Goal: Task Accomplishment & Management: Manage account settings

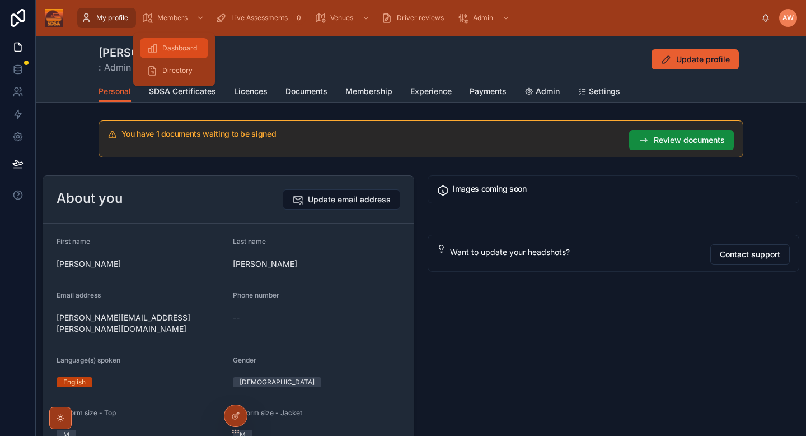
click at [181, 51] on span "Dashboard" at bounding box center [179, 48] width 35 height 9
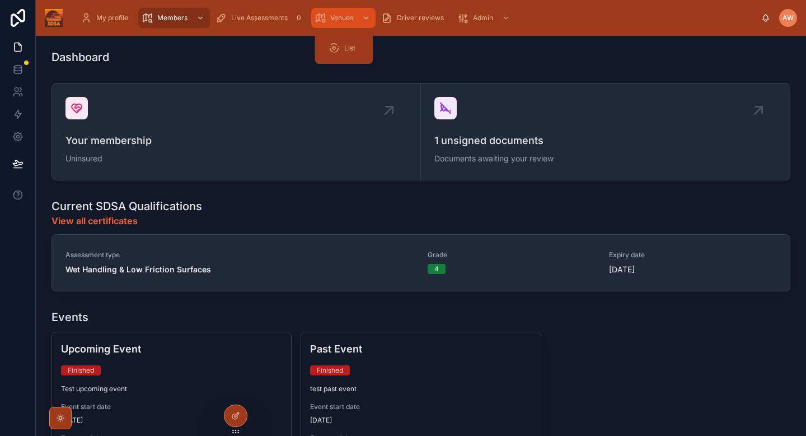
click at [344, 21] on span "Venues" at bounding box center [341, 17] width 23 height 9
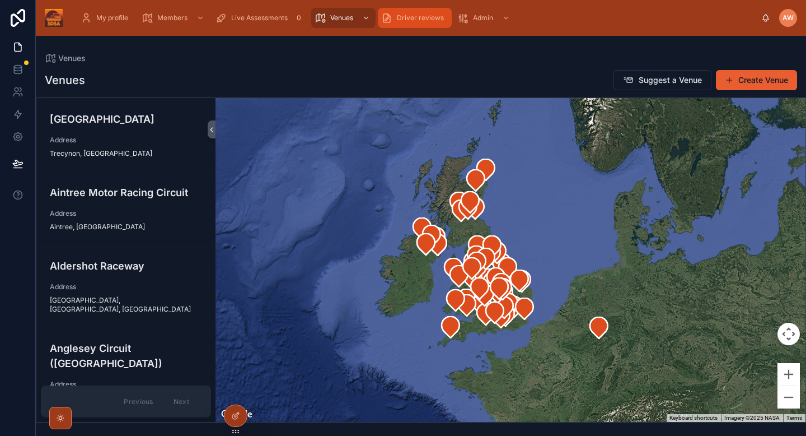
click at [431, 24] on div "Driver reviews" at bounding box center [414, 18] width 67 height 18
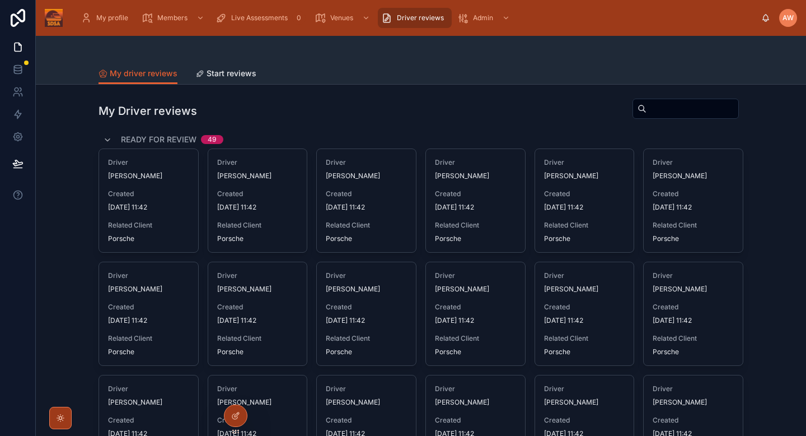
click at [222, 58] on div at bounding box center [421, 49] width 645 height 27
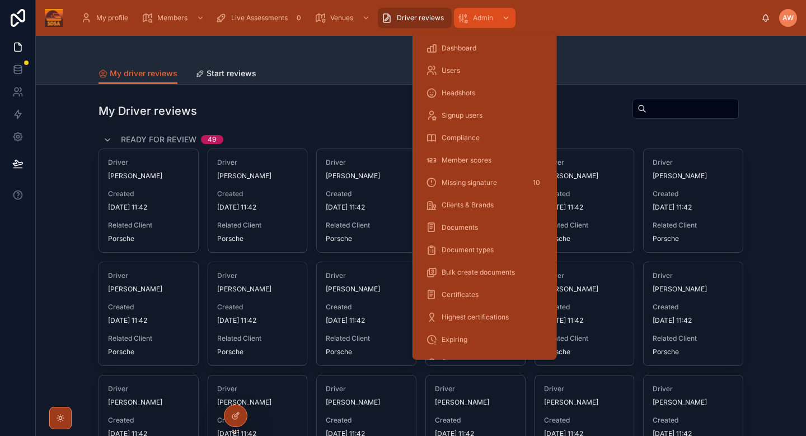
click at [474, 21] on span "Admin" at bounding box center [483, 17] width 20 height 9
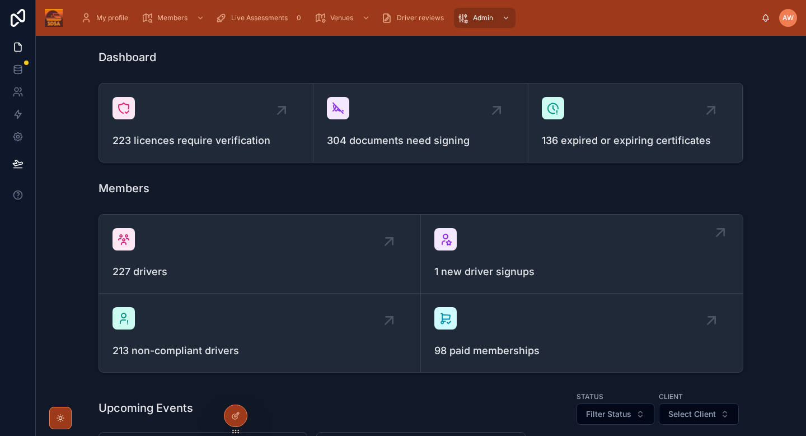
click at [480, 246] on div "1 new driver signups" at bounding box center [581, 254] width 295 height 52
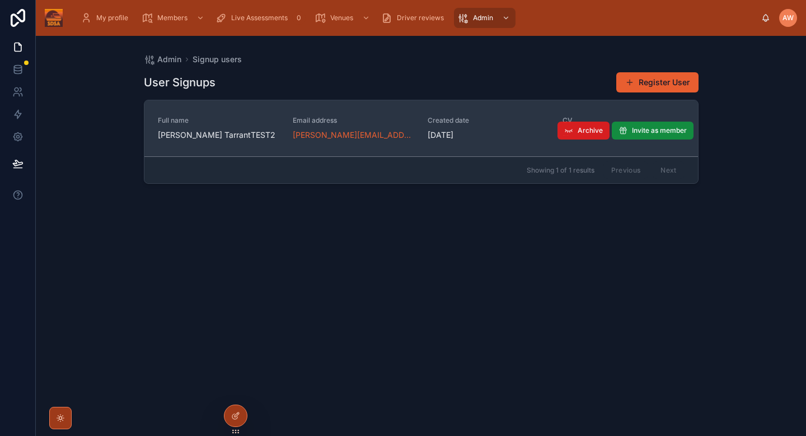
click at [589, 130] on span "Archive" at bounding box center [590, 130] width 25 height 9
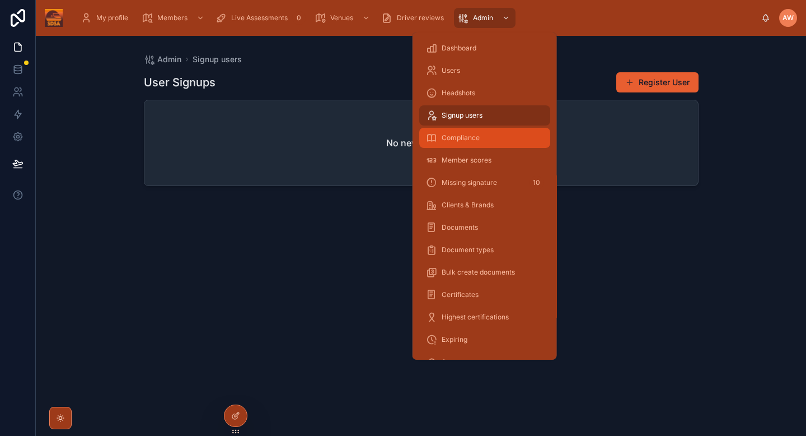
click at [488, 133] on div "Compliance" at bounding box center [485, 138] width 118 height 18
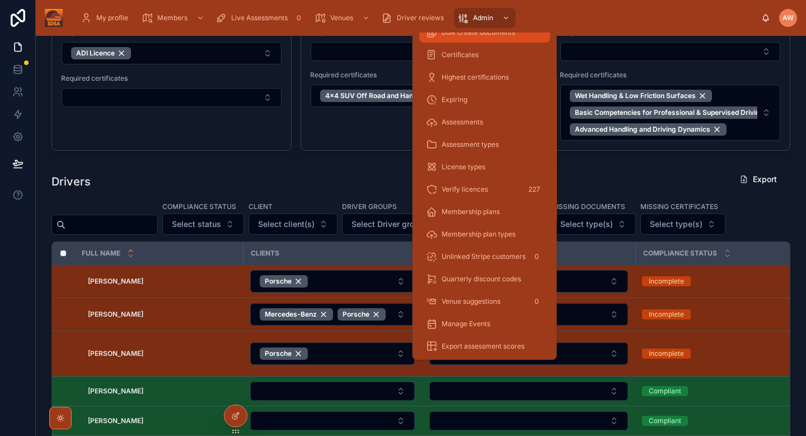
scroll to position [242, 0]
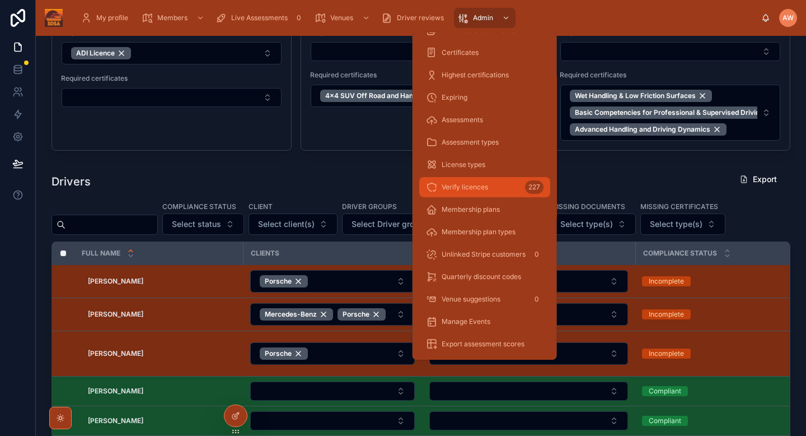
click at [490, 185] on div "Verify licences 227" at bounding box center [485, 187] width 118 height 18
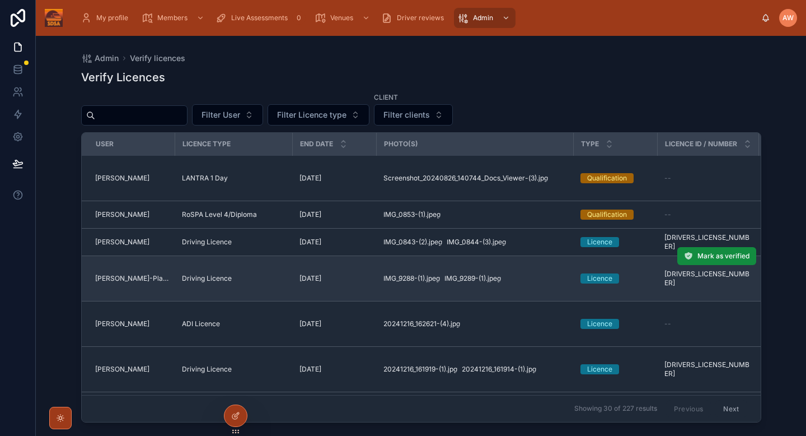
click at [358, 284] on td "[DATE] [DATE]" at bounding box center [335, 278] width 84 height 45
click at [637, 281] on div "Licence" at bounding box center [616, 278] width 71 height 10
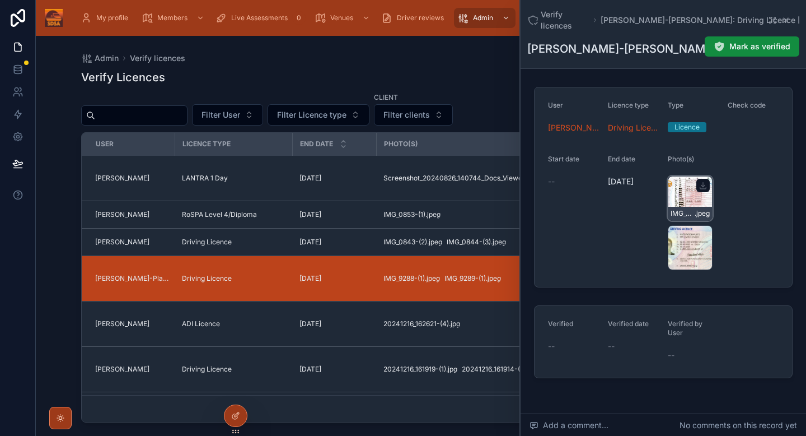
click at [682, 192] on div "IMG_9288-(1) .jpeg" at bounding box center [690, 198] width 45 height 45
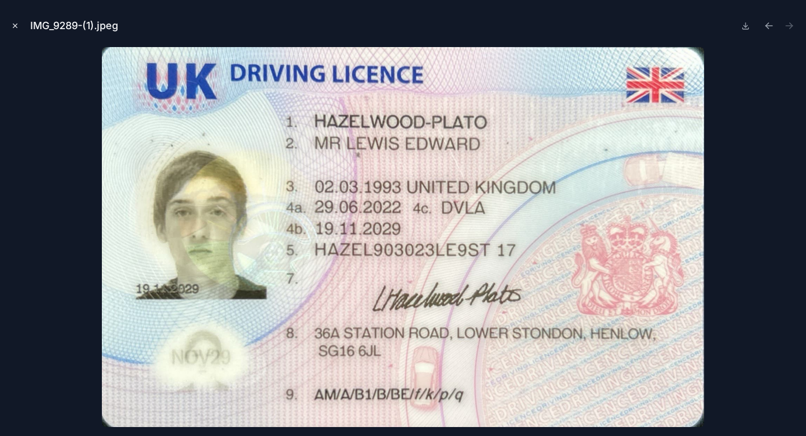
click at [13, 26] on icon "Close modal" at bounding box center [15, 26] width 8 height 8
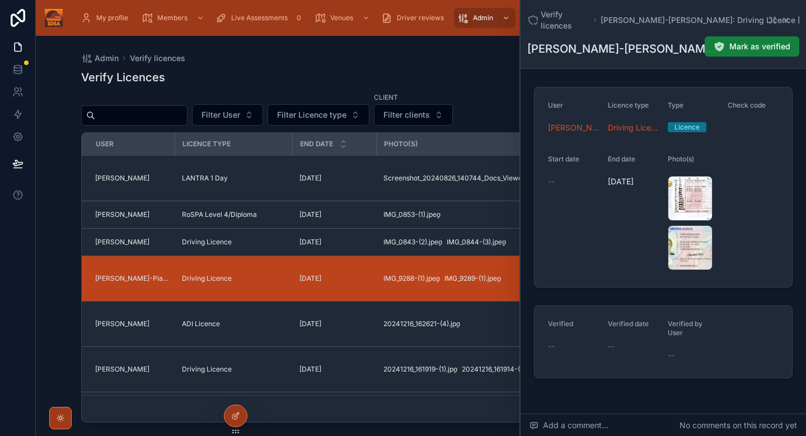
click at [746, 41] on span "Mark as verified" at bounding box center [760, 46] width 61 height 11
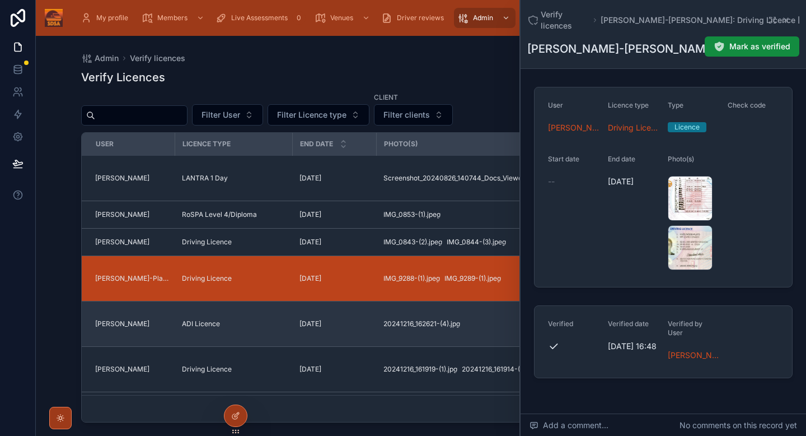
click at [490, 323] on div "20241216_162621-(4) .jpg" at bounding box center [476, 323] width 184 height 9
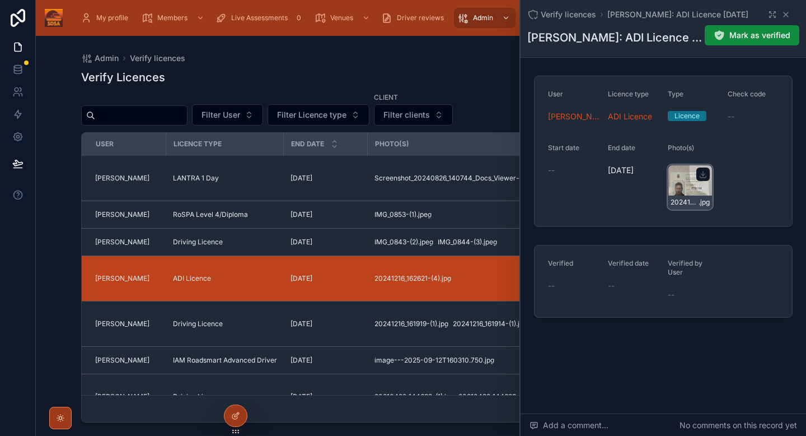
click at [675, 187] on div "20241216_162621-(4) .jpg" at bounding box center [690, 187] width 45 height 45
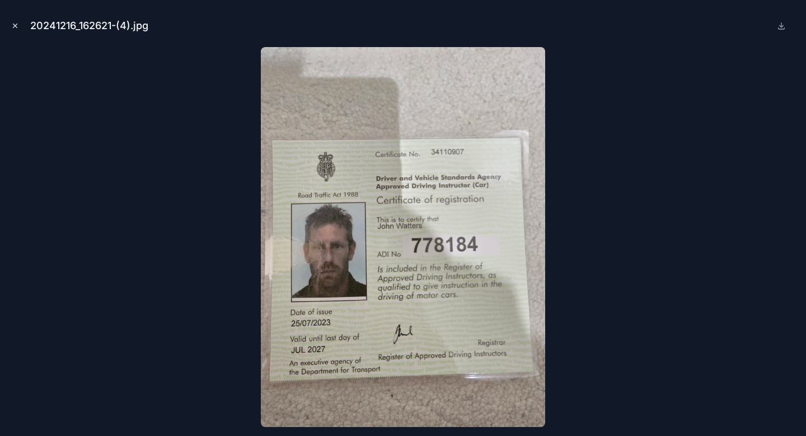
click at [16, 24] on icon "Close modal" at bounding box center [15, 26] width 8 height 8
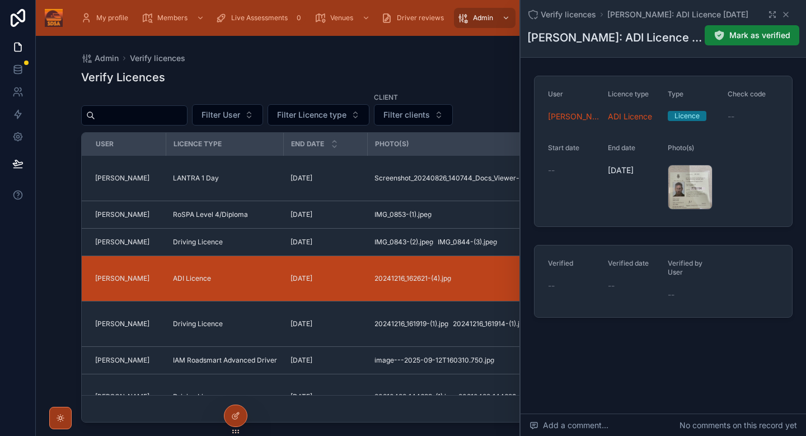
click at [767, 35] on span "Mark as verified" at bounding box center [760, 35] width 61 height 11
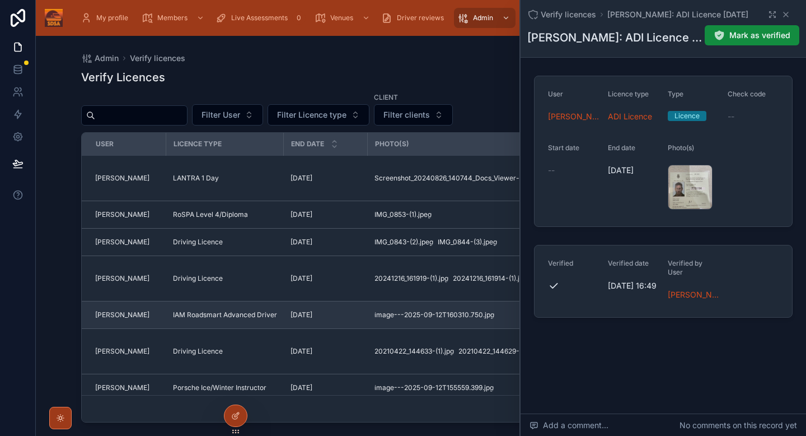
click at [341, 326] on td "[DATE] [DATE]" at bounding box center [326, 314] width 84 height 27
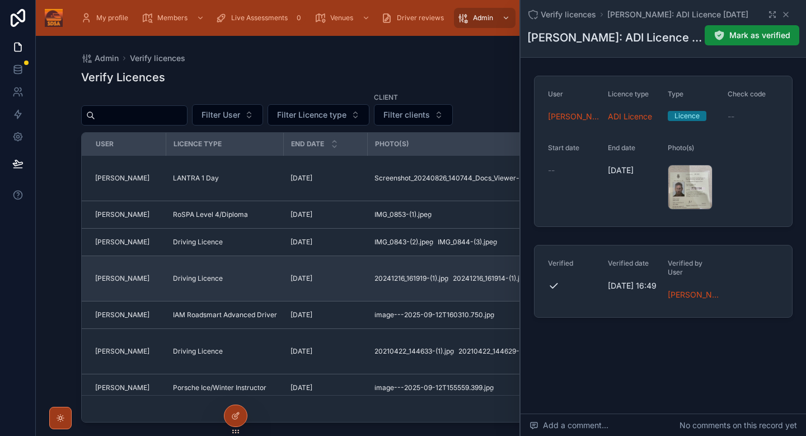
click at [352, 288] on td "[DATE] [DATE]" at bounding box center [326, 278] width 84 height 45
click at [367, 274] on td "[DATE] [DATE]" at bounding box center [326, 278] width 84 height 45
click at [351, 283] on td "[DATE] [DATE]" at bounding box center [326, 278] width 84 height 45
click at [355, 275] on div "[DATE] [DATE]" at bounding box center [326, 278] width 71 height 9
